Goal: Task Accomplishment & Management: Manage account settings

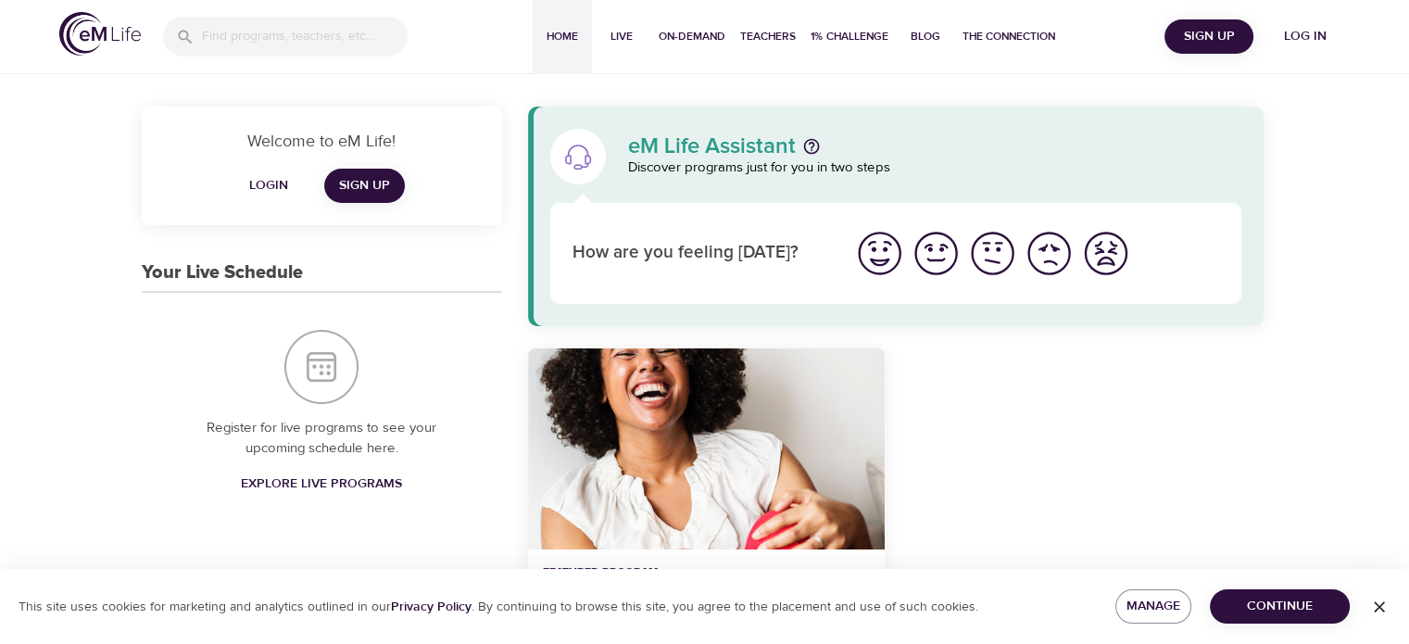
click at [1300, 39] on span "Log in" at bounding box center [1305, 36] width 74 height 23
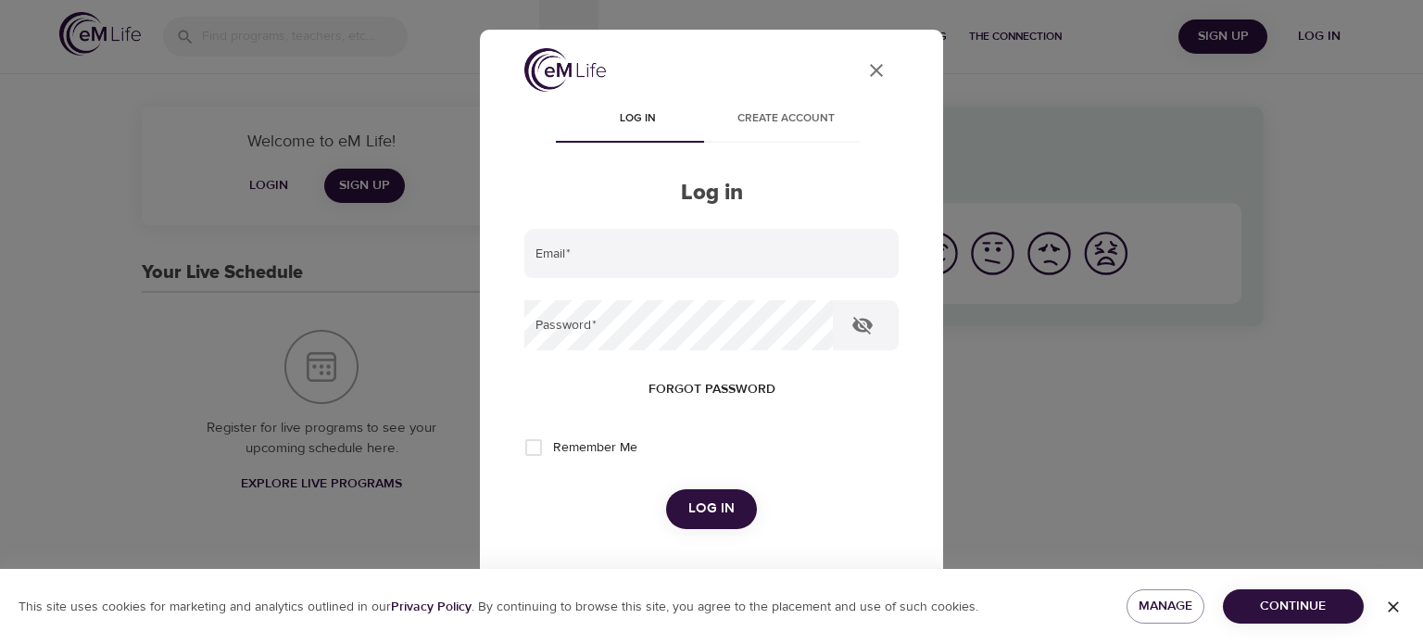
type input "[EMAIL_ADDRESS][DOMAIN_NAME]"
click at [701, 507] on span "Log in" at bounding box center [711, 509] width 46 height 24
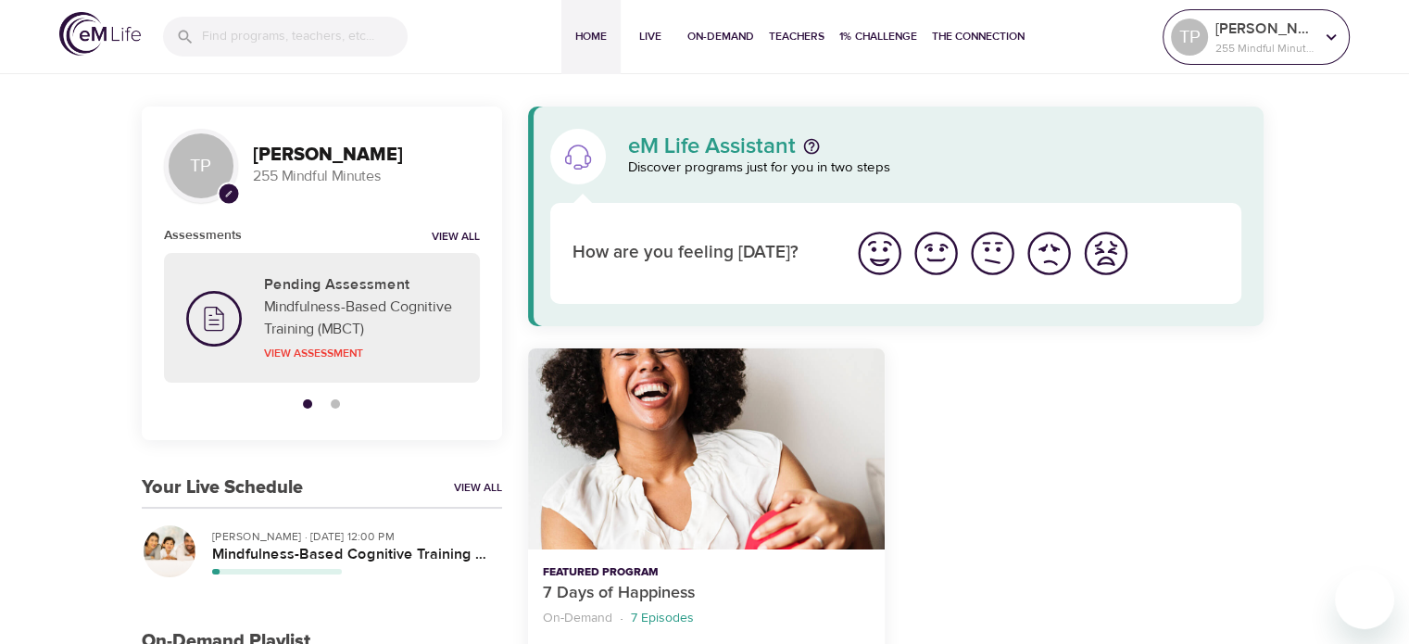
click at [1321, 32] on icon at bounding box center [1331, 37] width 20 height 20
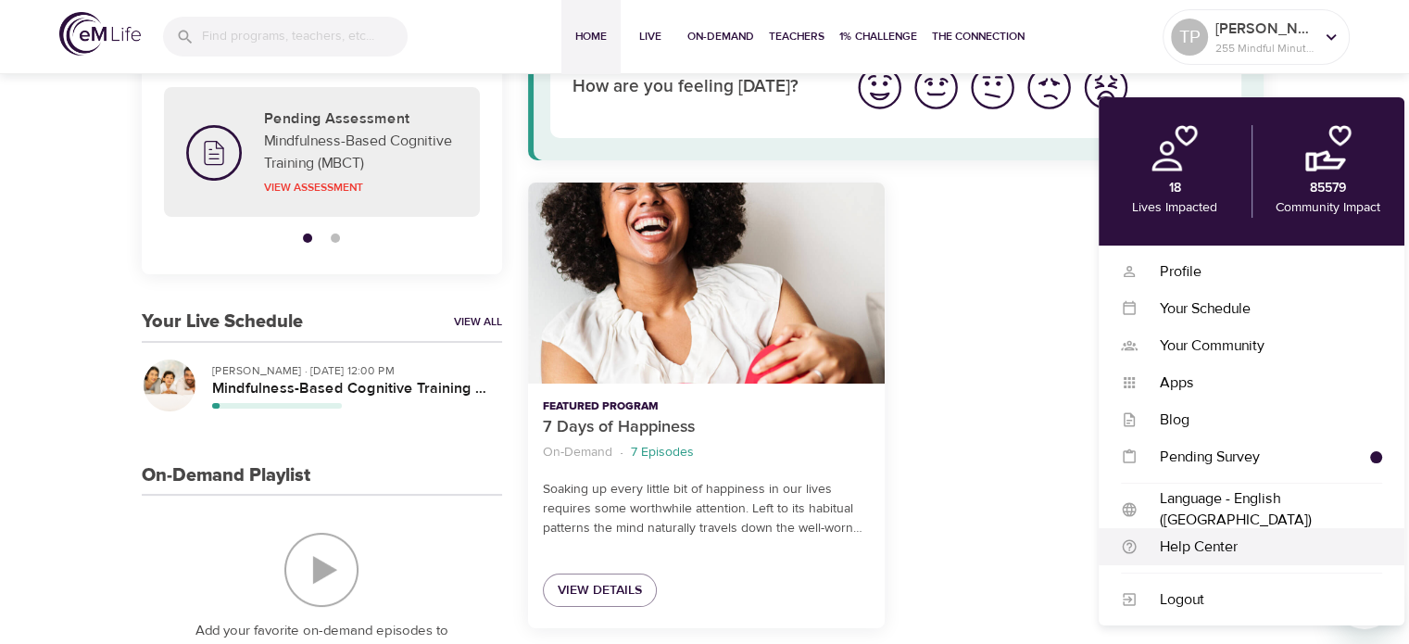
scroll to position [185, 0]
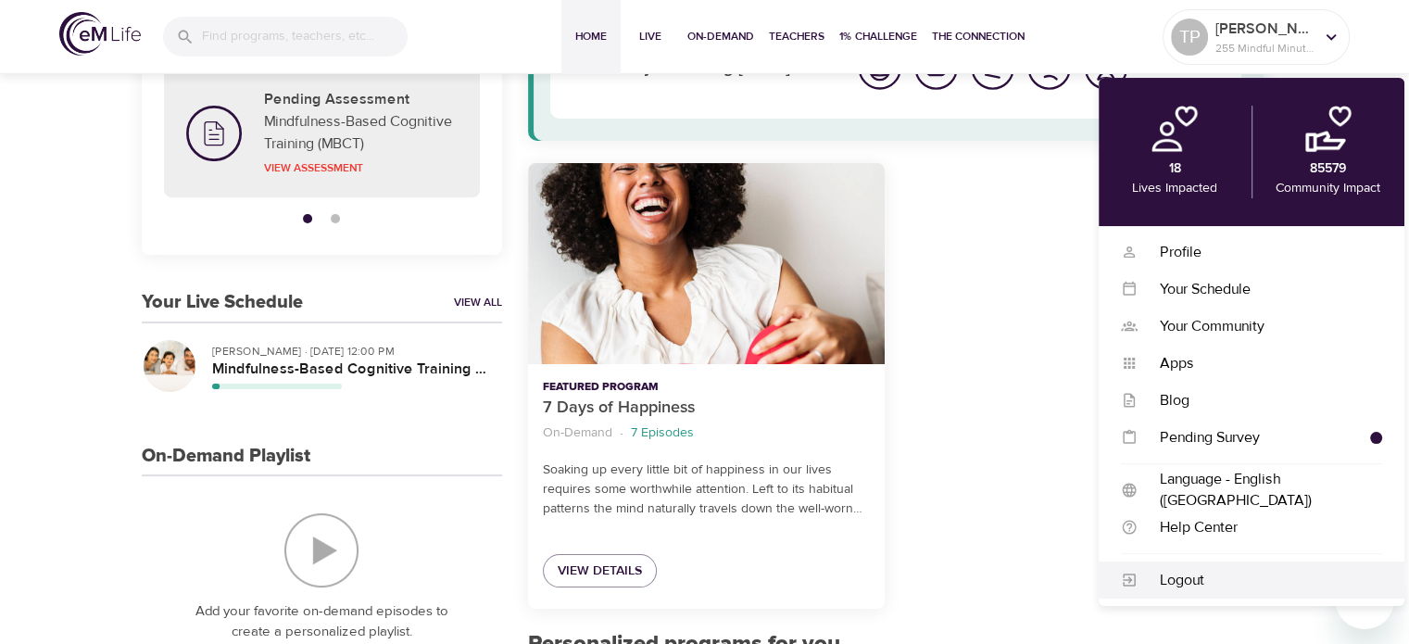
click at [1193, 577] on div "Logout" at bounding box center [1260, 580] width 245 height 21
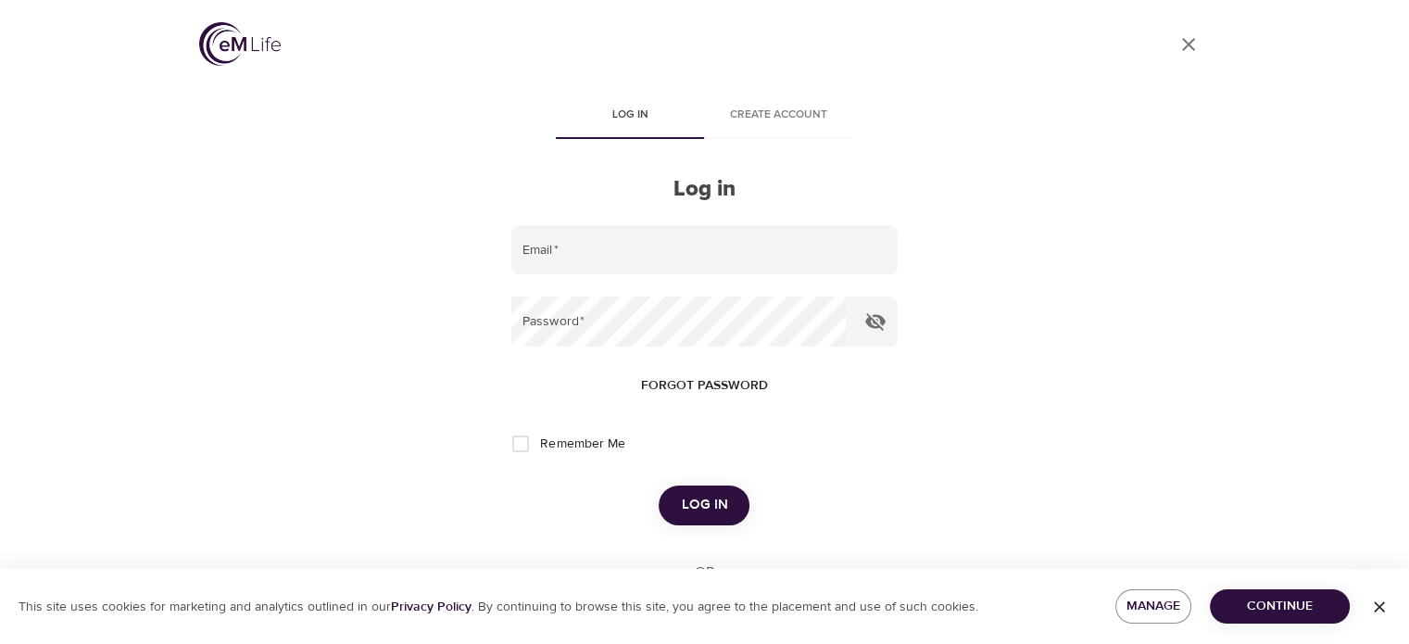
type input "[EMAIL_ADDRESS][DOMAIN_NAME]"
